Goal: Task Accomplishment & Management: Complete application form

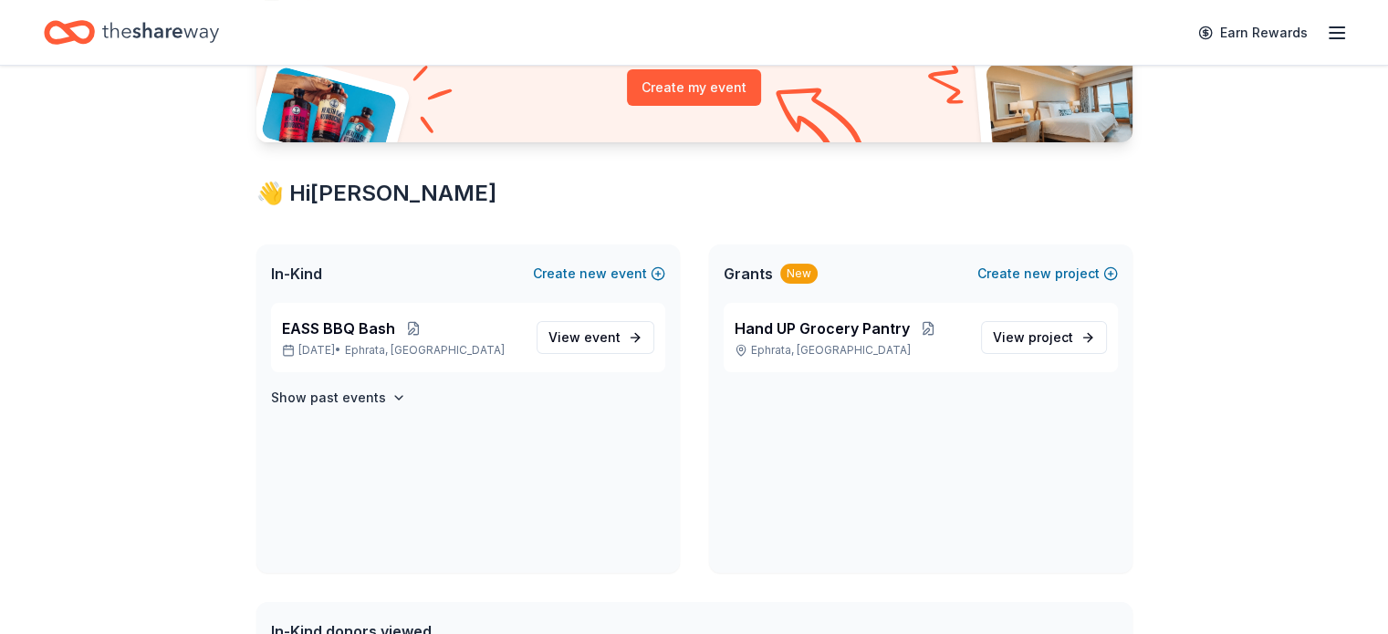
scroll to position [182, 0]
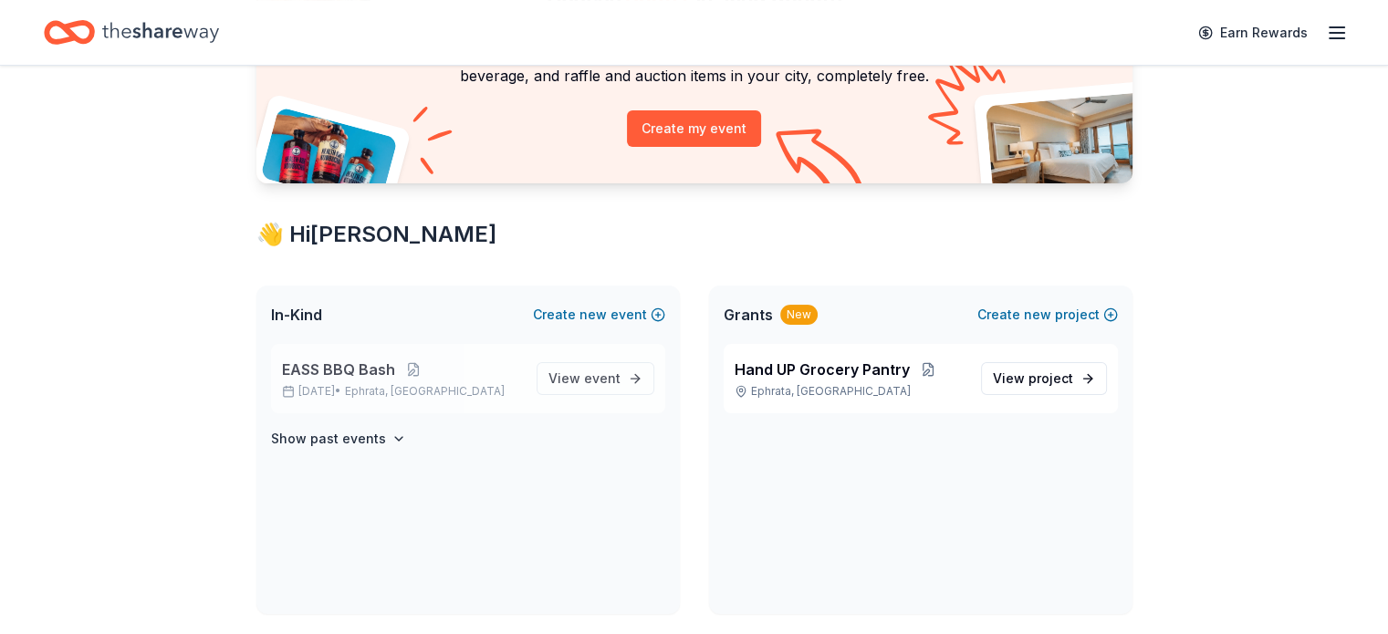
click at [352, 360] on span "EASS BBQ Bash" at bounding box center [338, 370] width 113 height 22
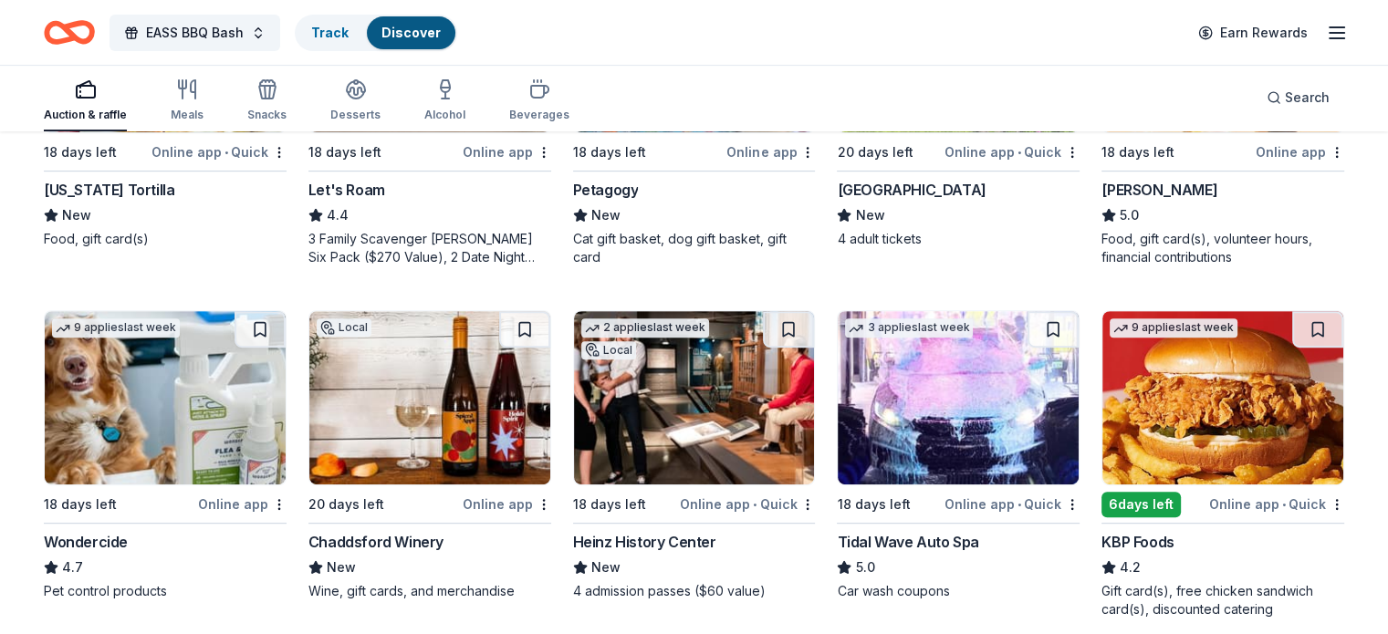
scroll to position [821, 0]
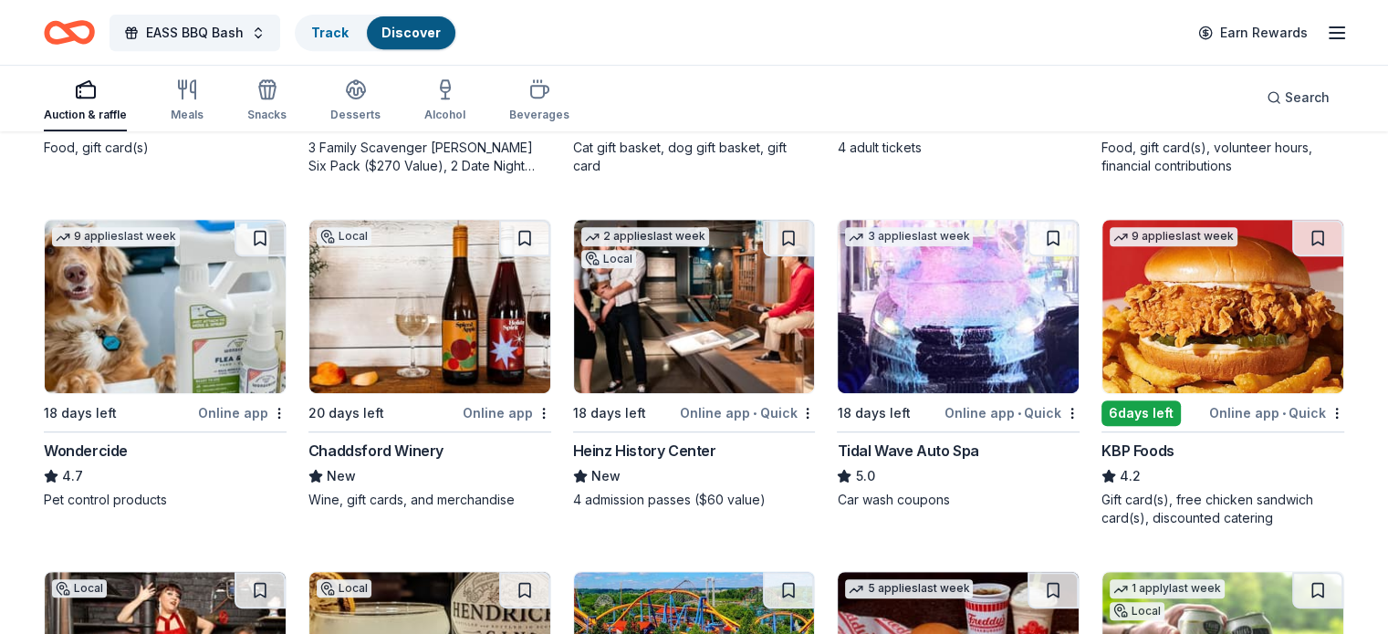
click at [427, 338] on img at bounding box center [429, 306] width 241 height 173
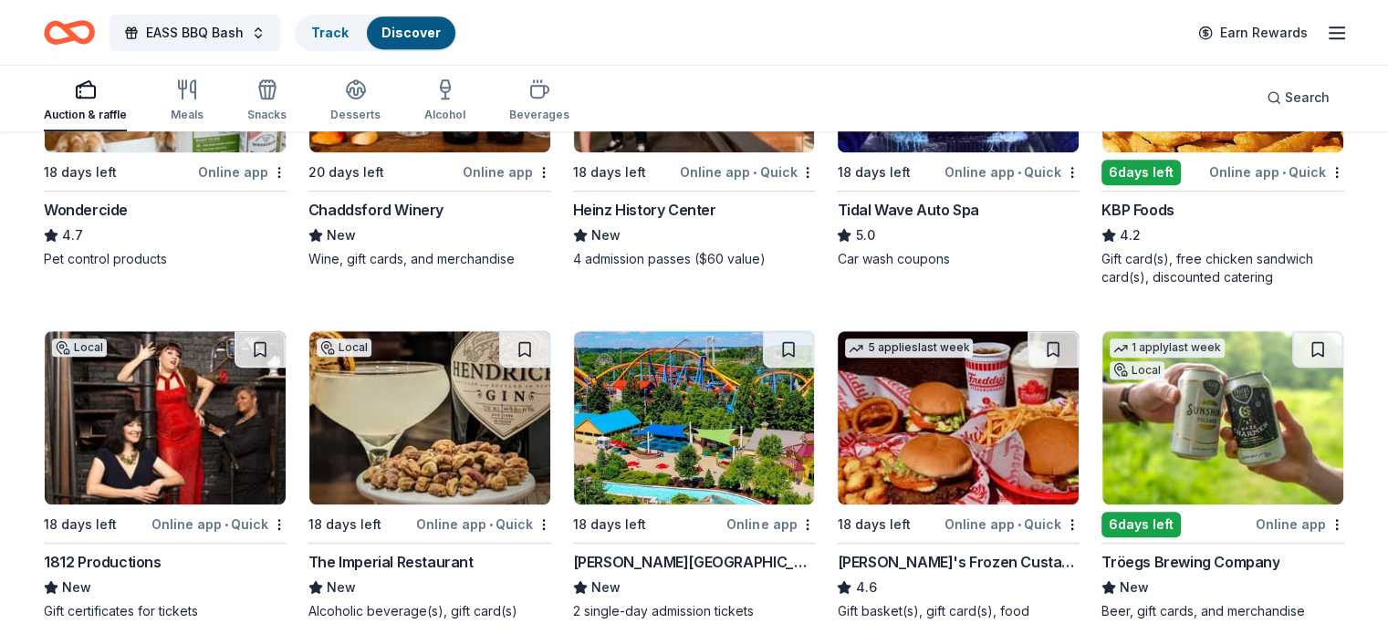
scroll to position [1095, 0]
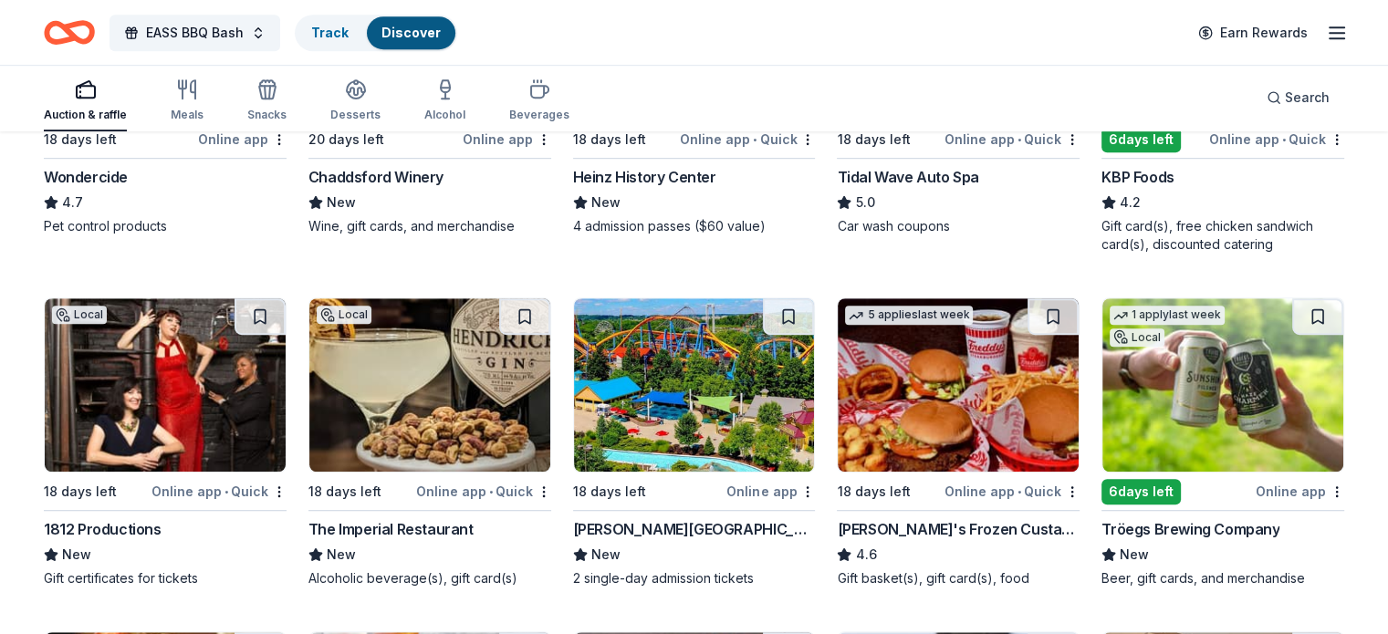
click at [359, 406] on img at bounding box center [429, 384] width 241 height 173
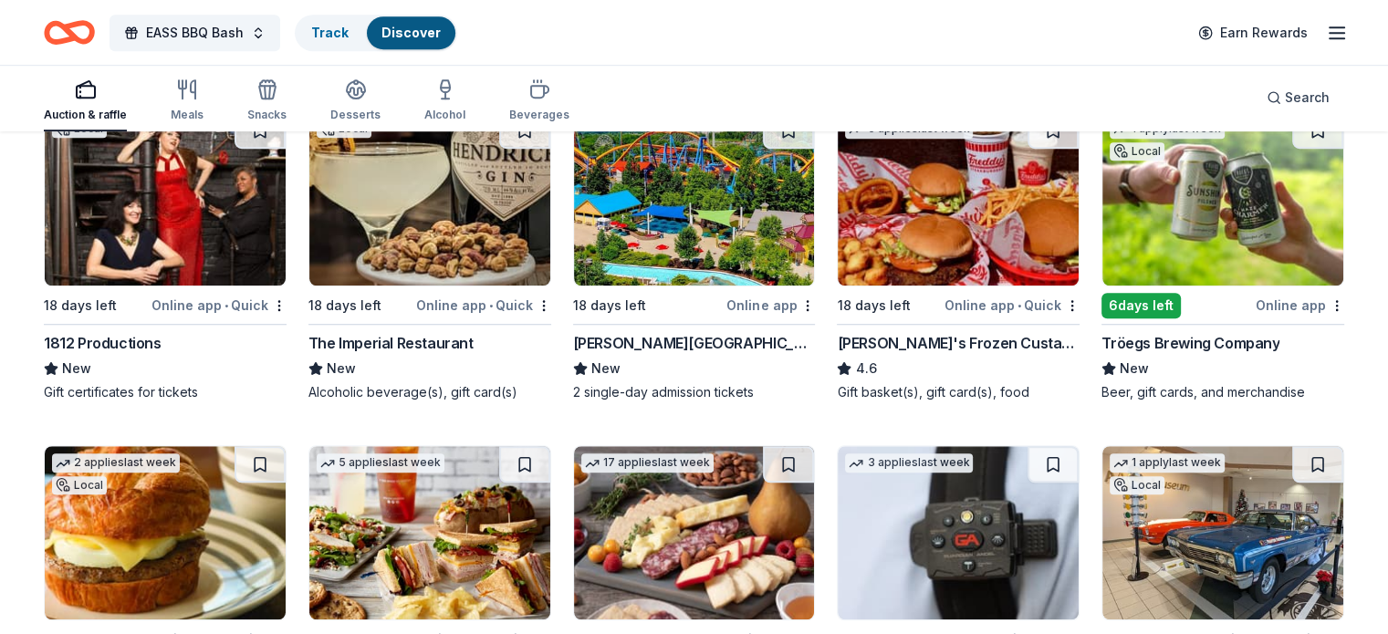
scroll to position [1186, 0]
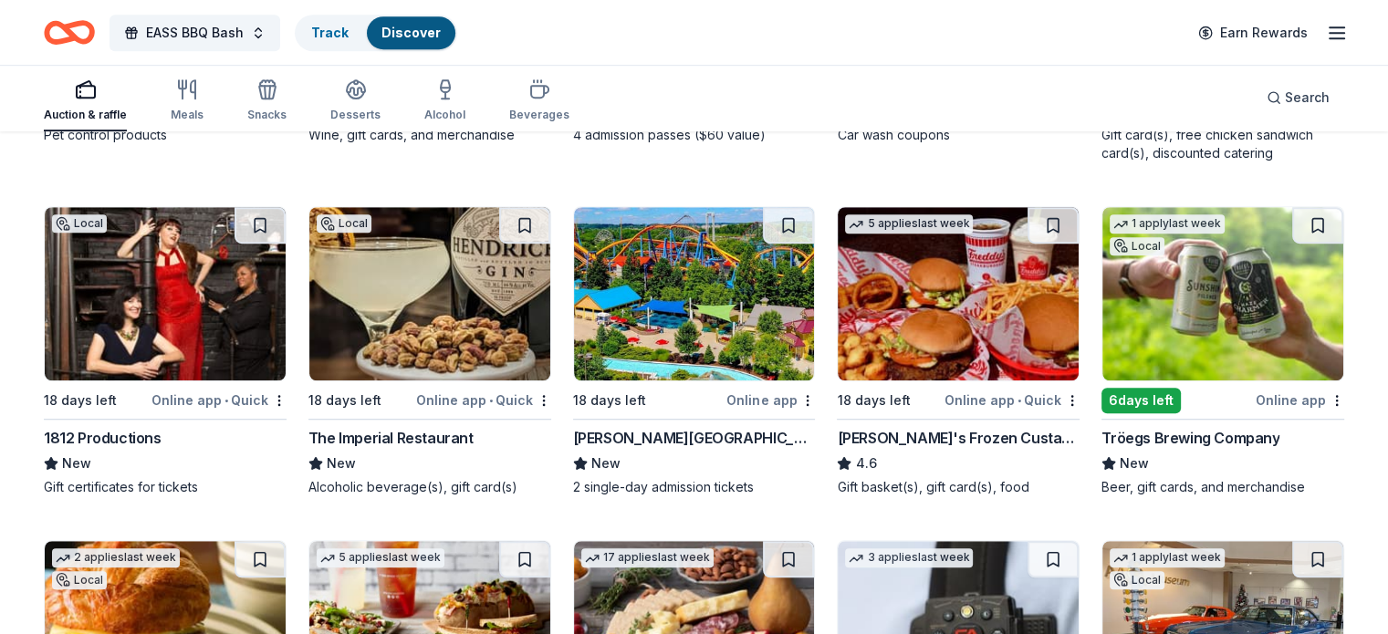
click at [746, 327] on img at bounding box center [694, 293] width 241 height 173
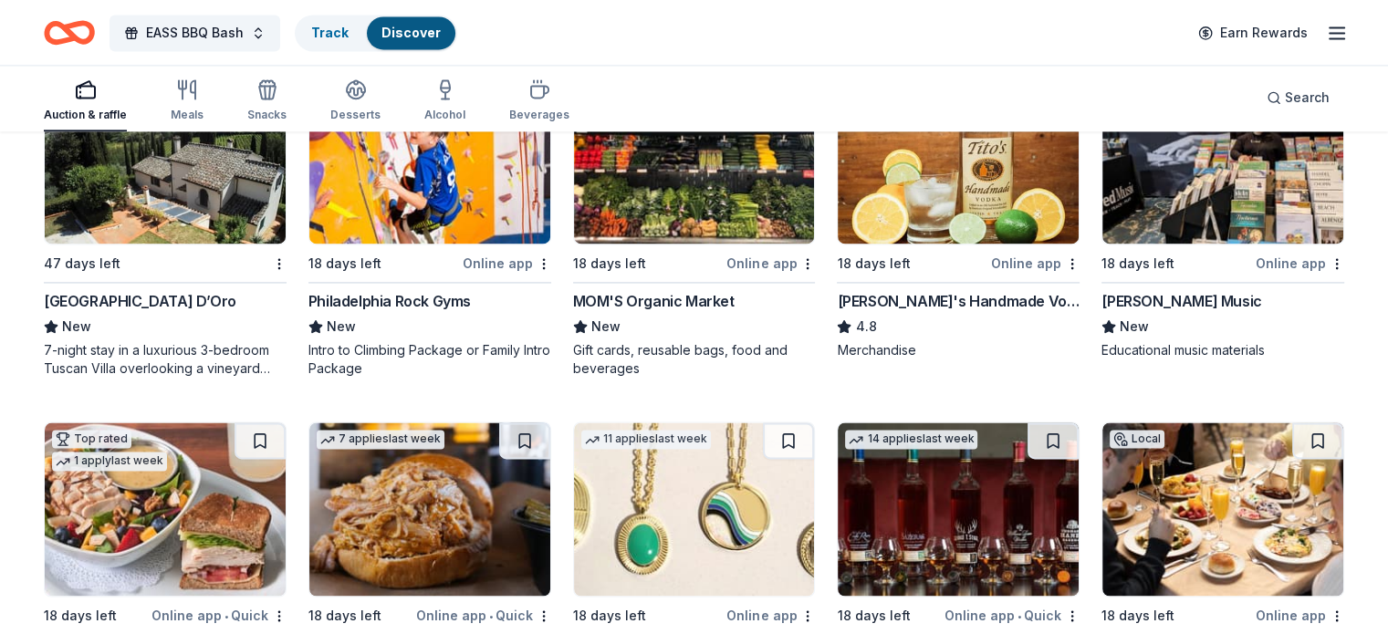
scroll to position [2828, 0]
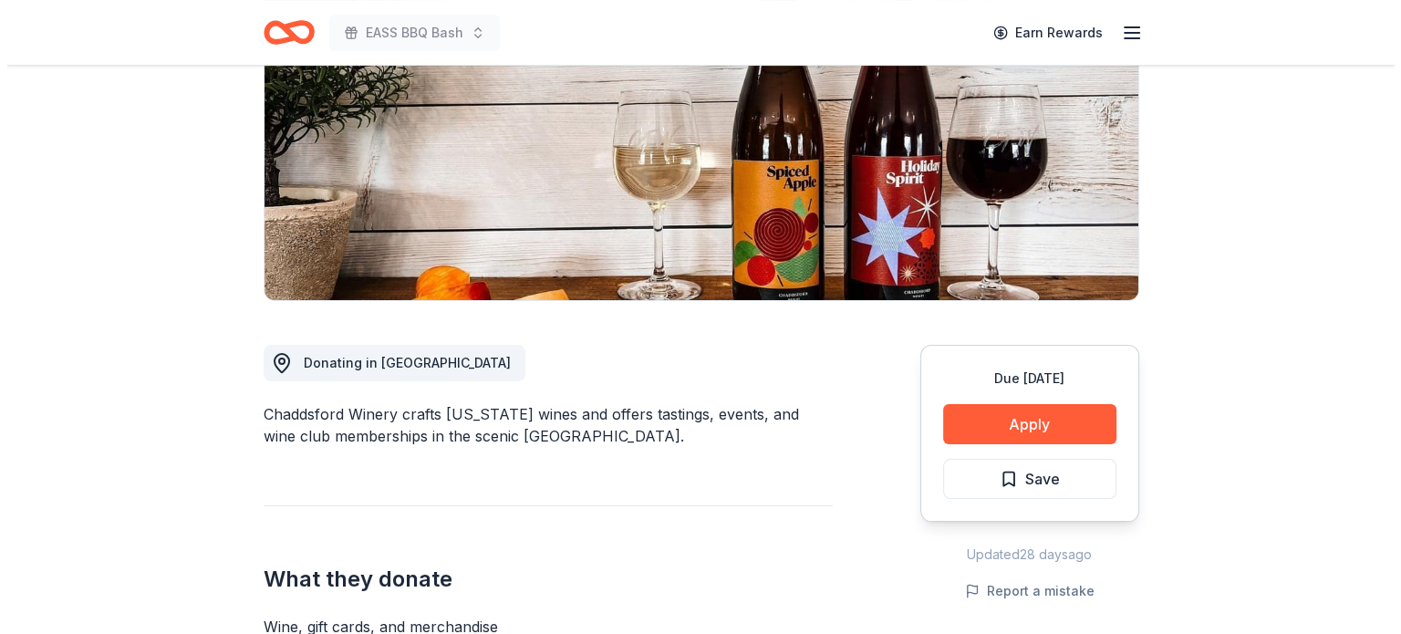
scroll to position [365, 0]
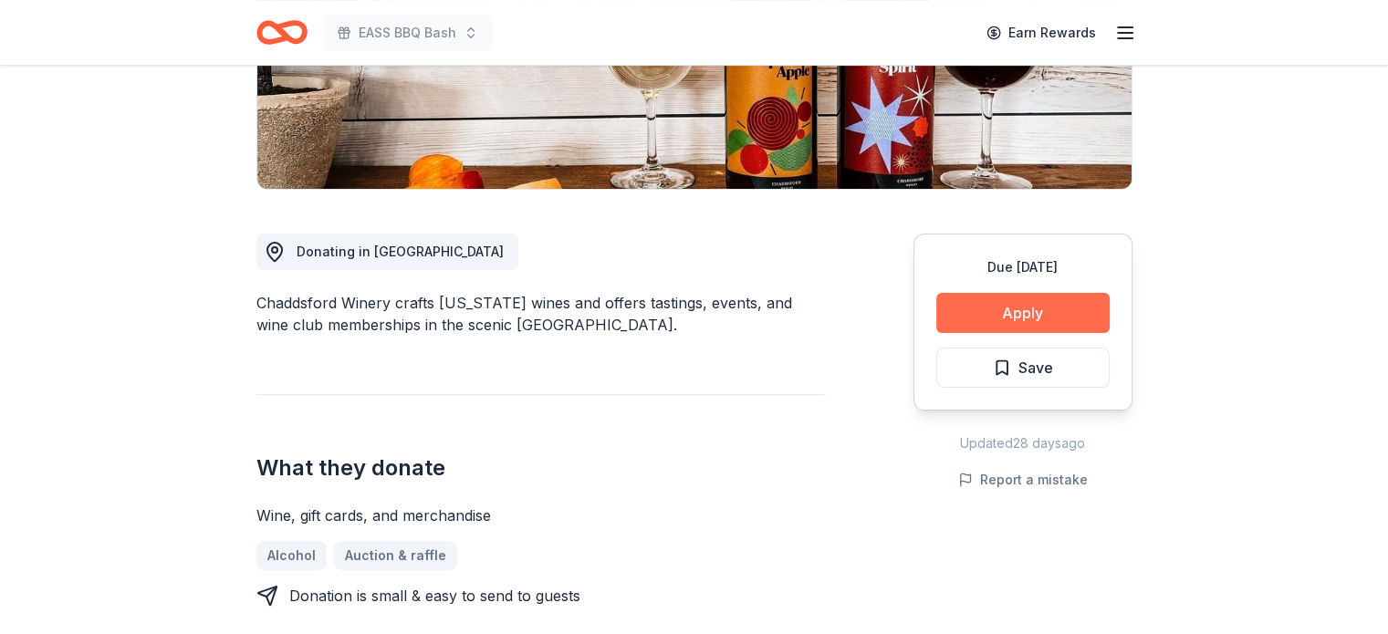
click at [1029, 327] on button "Apply" at bounding box center [1022, 313] width 173 height 40
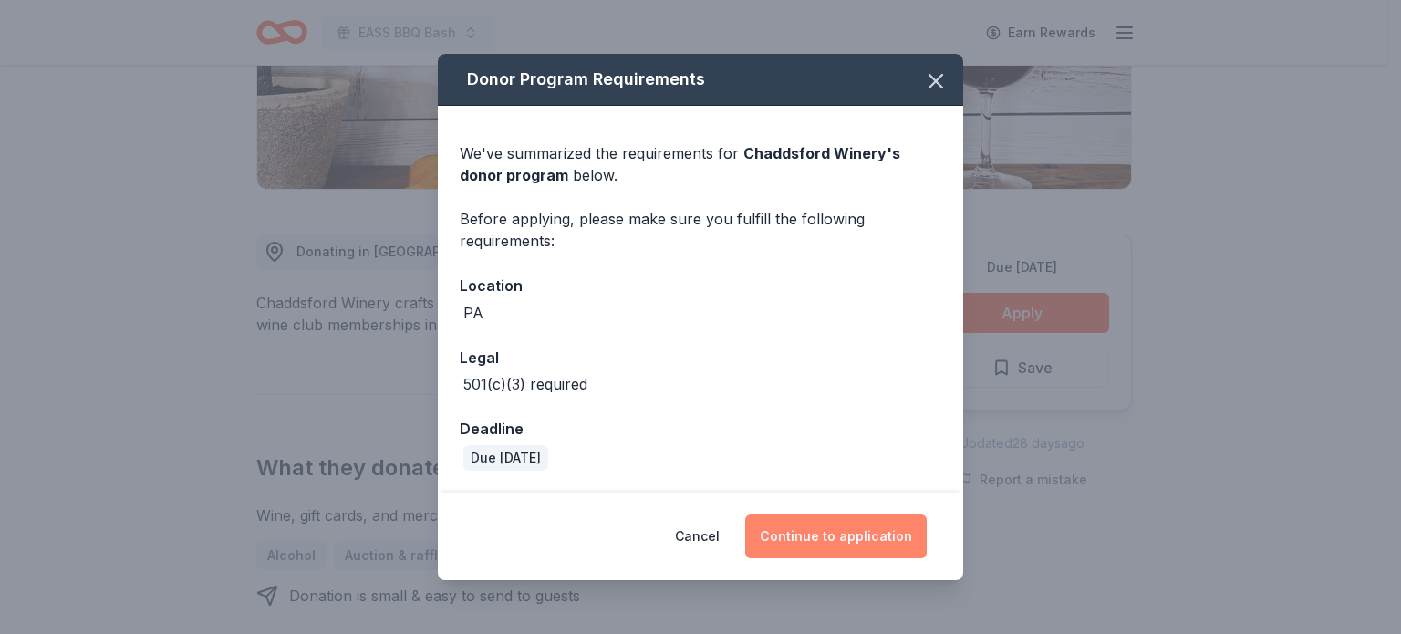
click at [885, 554] on button "Continue to application" at bounding box center [836, 537] width 182 height 44
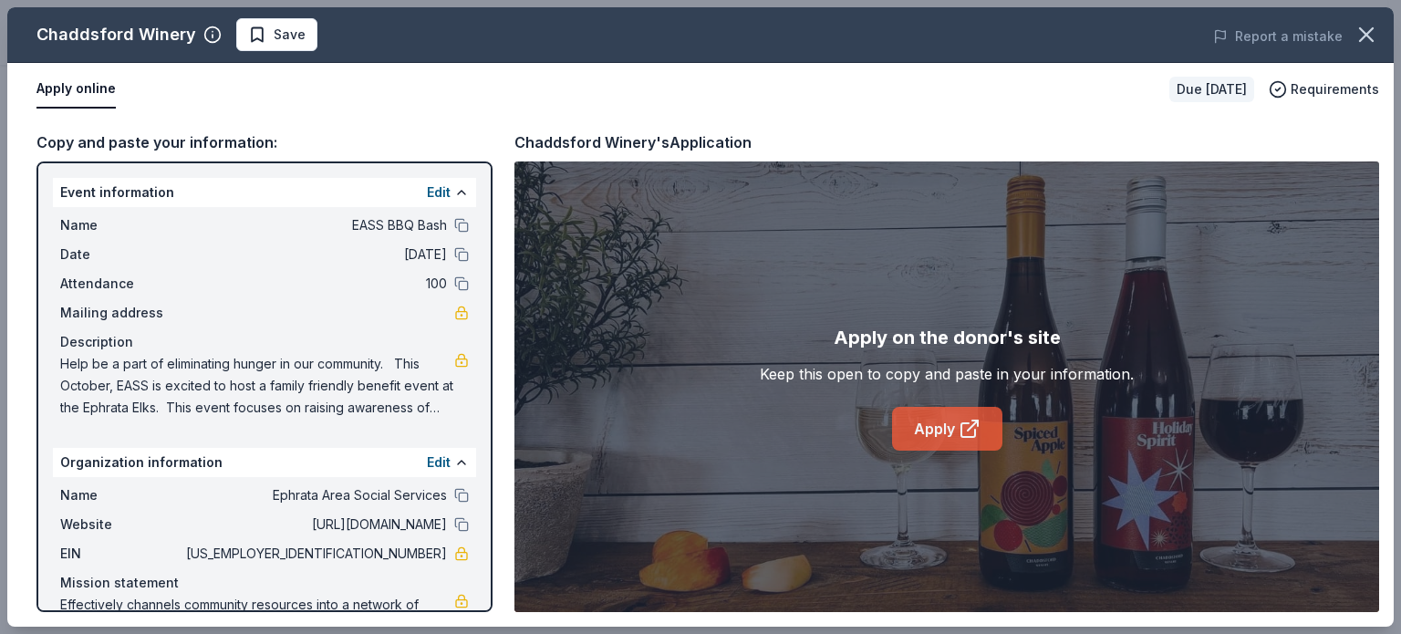
click at [919, 432] on link "Apply" at bounding box center [947, 429] width 110 height 44
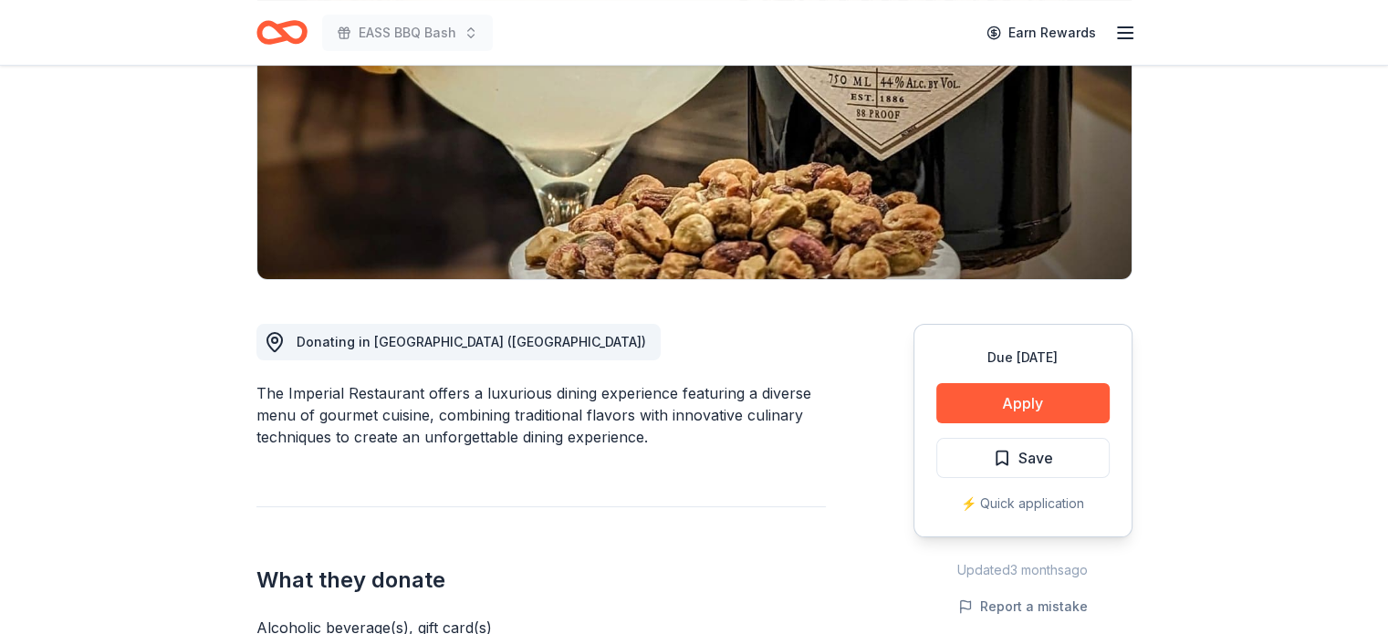
scroll to position [182, 0]
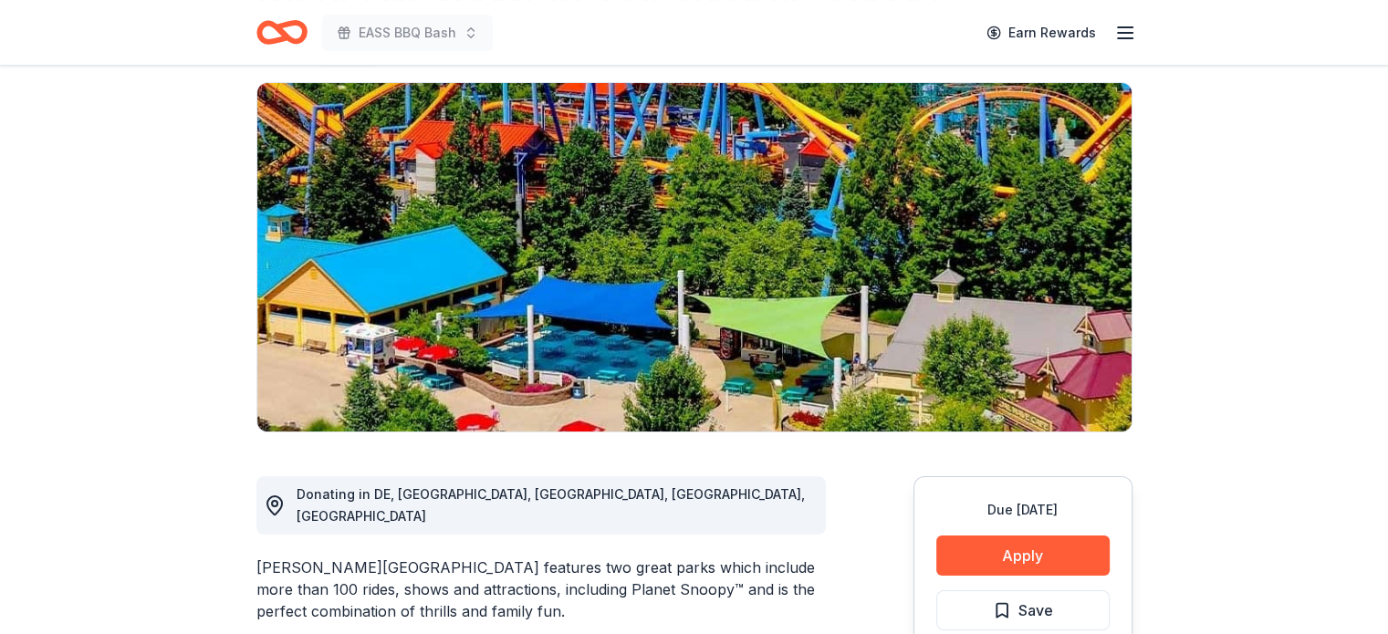
scroll to position [274, 0]
